Goal: Information Seeking & Learning: Learn about a topic

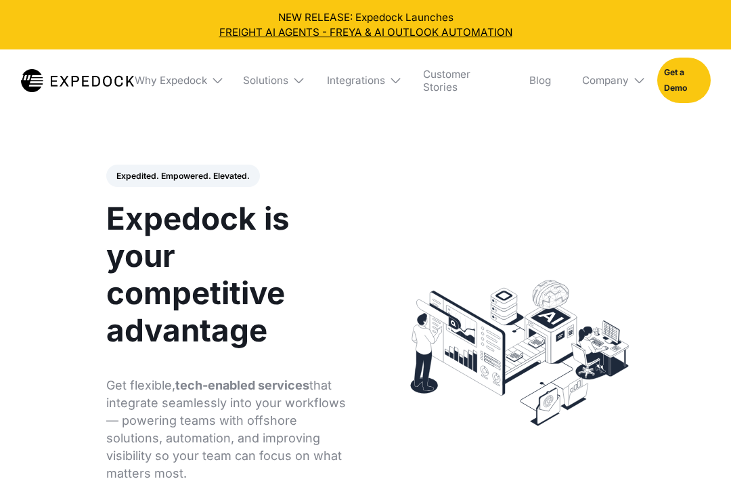
select select
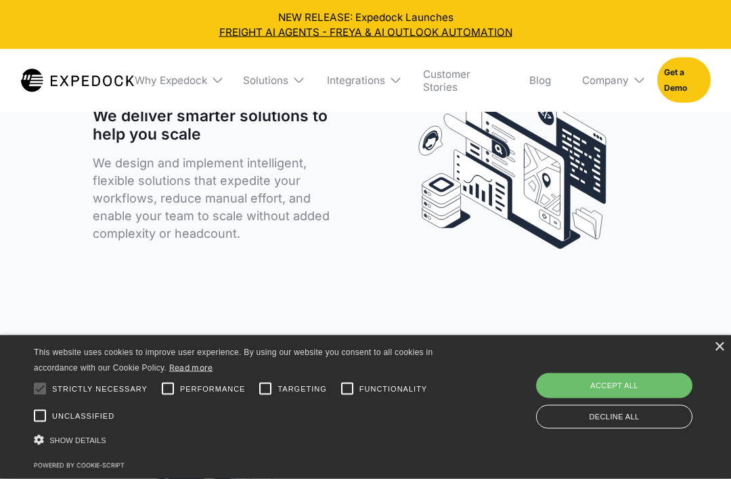
scroll to position [2925, 0]
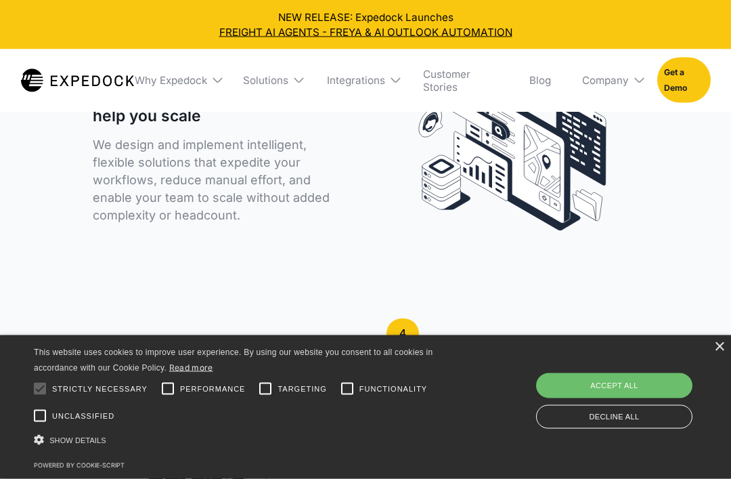
click at [636, 84] on img at bounding box center [639, 80] width 13 height 13
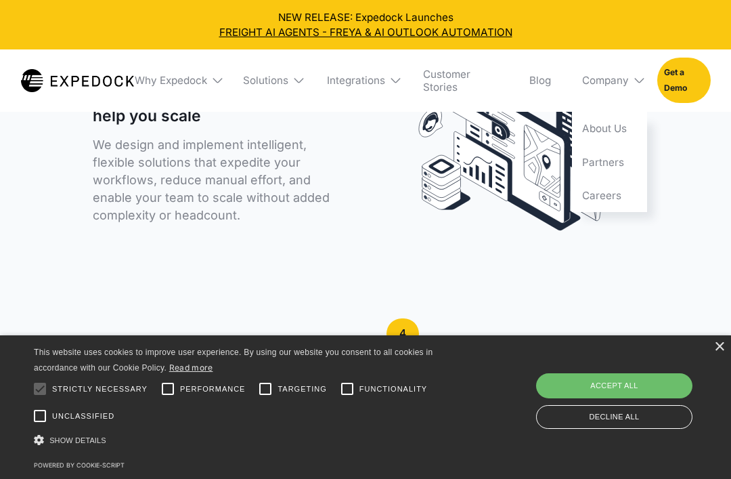
click at [613, 135] on link "About Us" at bounding box center [609, 129] width 75 height 34
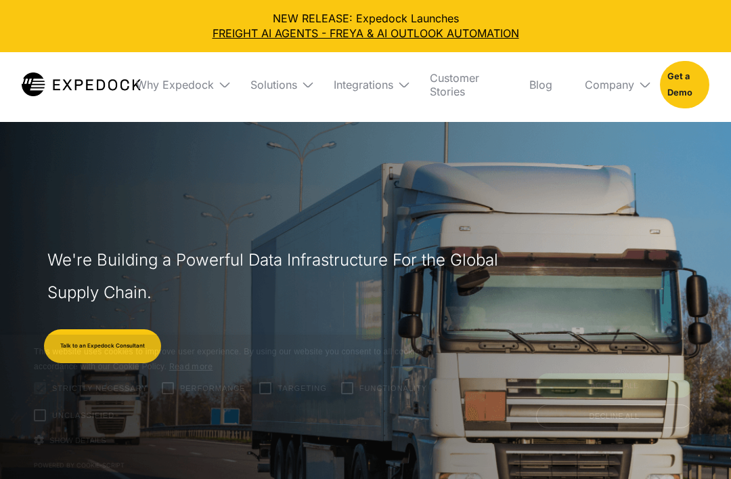
select select
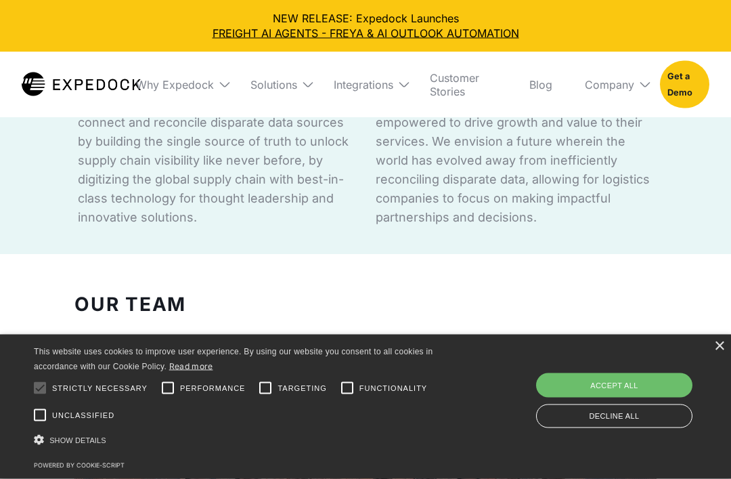
scroll to position [925, 0]
